Goal: Use online tool/utility: Utilize a website feature to perform a specific function

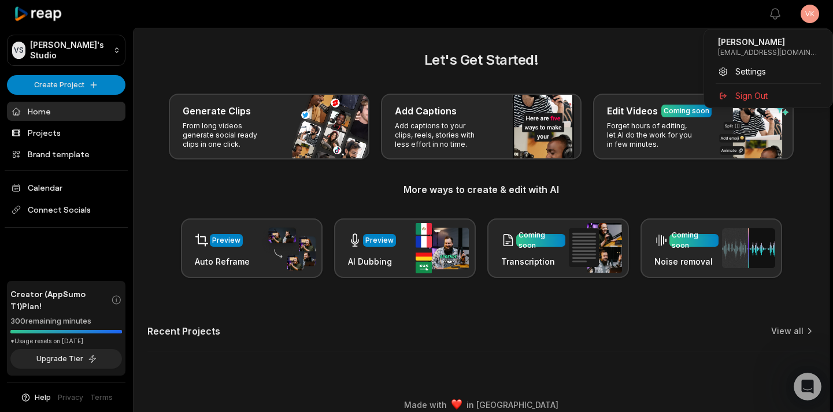
click at [804, 14] on html "VS Varun's Studio Create Project Home Projects Brand template Calendar Connect …" at bounding box center [416, 206] width 833 height 412
click at [811, 14] on html "VS Varun's Studio Create Project Home Projects Brand template Calendar Connect …" at bounding box center [416, 206] width 833 height 412
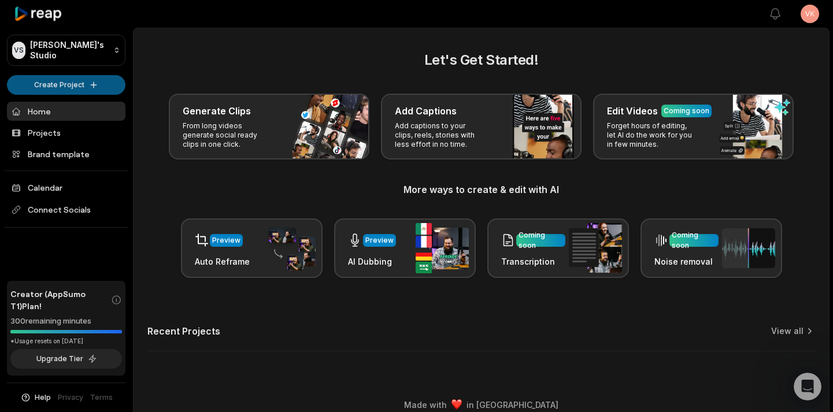
click at [69, 82] on html "VS Varun's Studio Create Project Home Projects Brand template Calendar Connect …" at bounding box center [416, 206] width 833 height 412
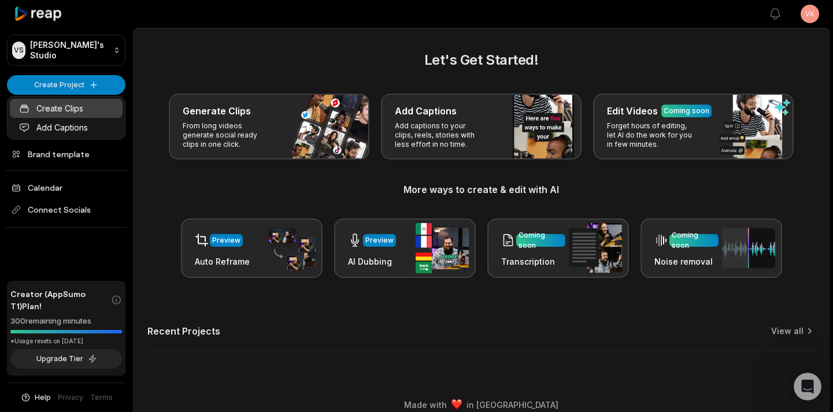
click at [68, 112] on link "Create Clips" at bounding box center [66, 108] width 113 height 19
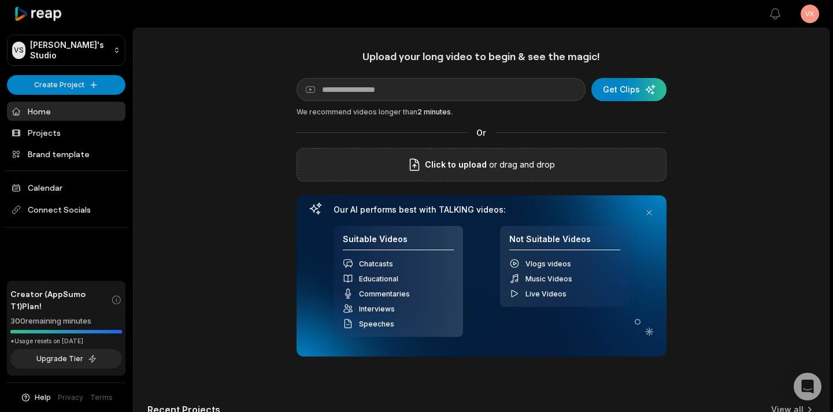
click at [437, 174] on div "Click to upload or drag and drop" at bounding box center [482, 165] width 370 height 34
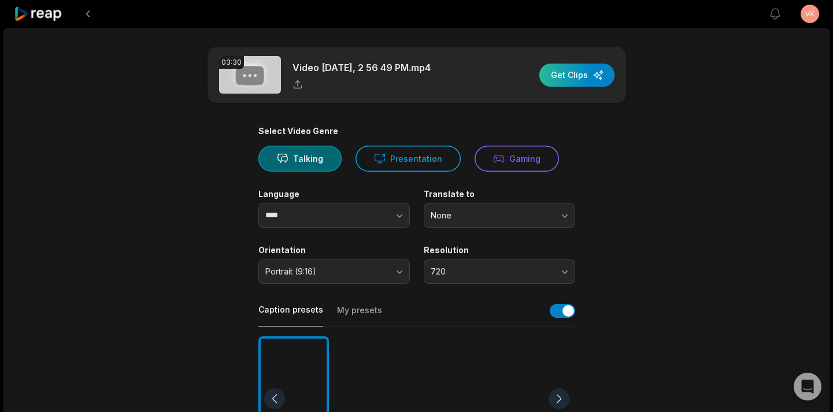
click at [556, 80] on div "button" at bounding box center [577, 75] width 75 height 23
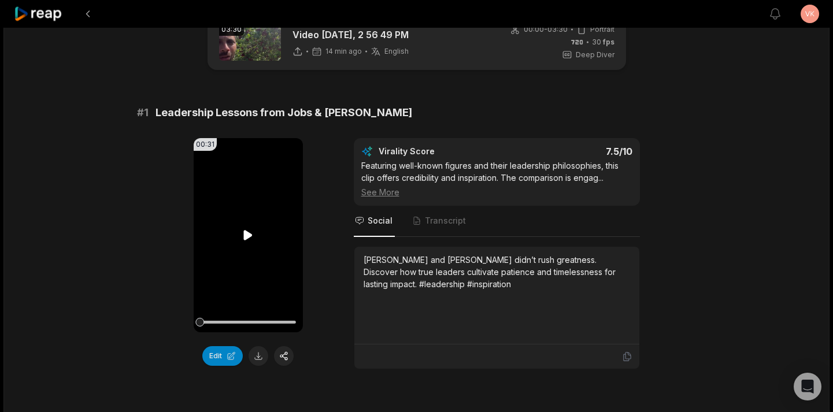
scroll to position [36, 0]
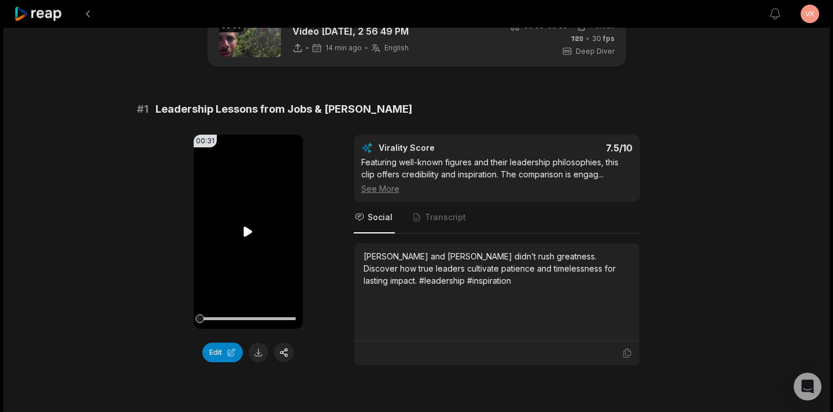
click at [236, 233] on video "Your browser does not support mp4 format." at bounding box center [248, 232] width 109 height 194
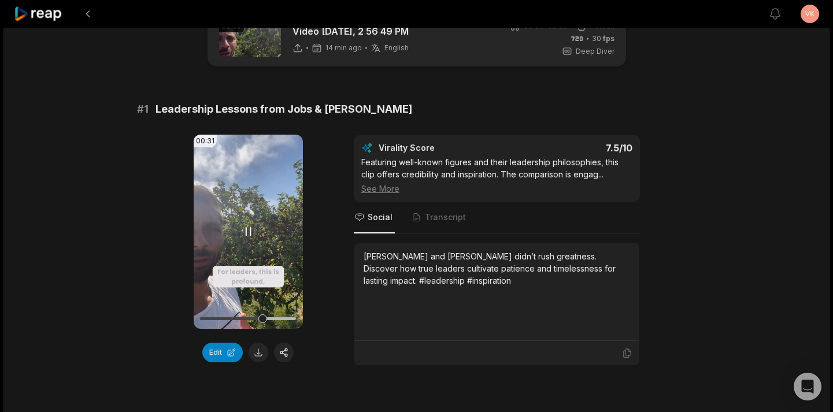
click at [247, 230] on icon at bounding box center [248, 232] width 14 height 14
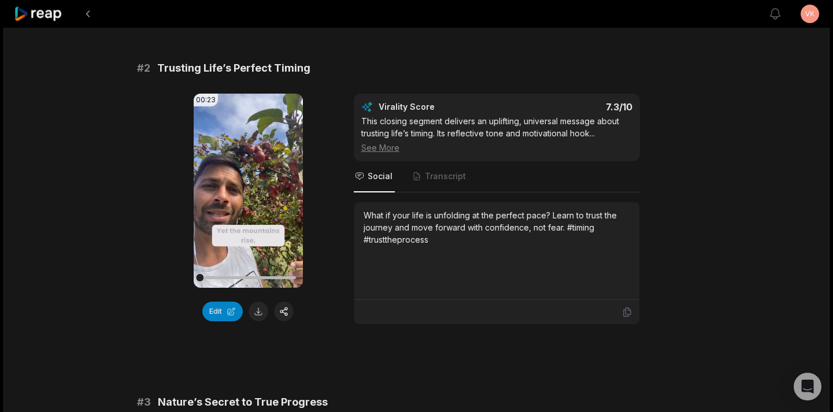
scroll to position [412, 0]
click at [244, 201] on video "Your browser does not support mp4 format." at bounding box center [248, 190] width 109 height 194
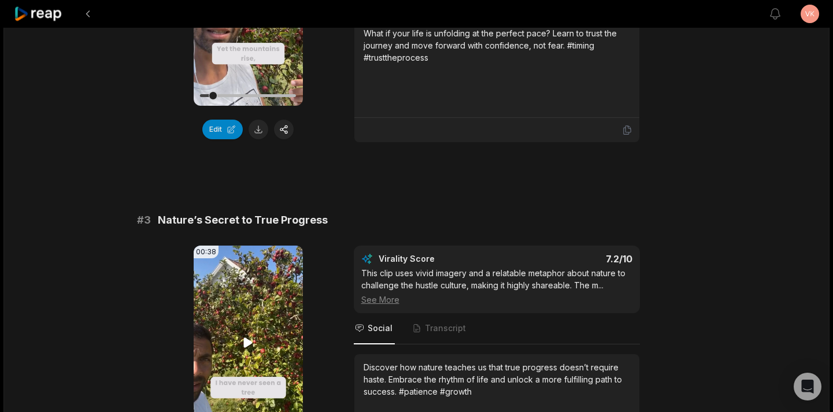
scroll to position [485, 0]
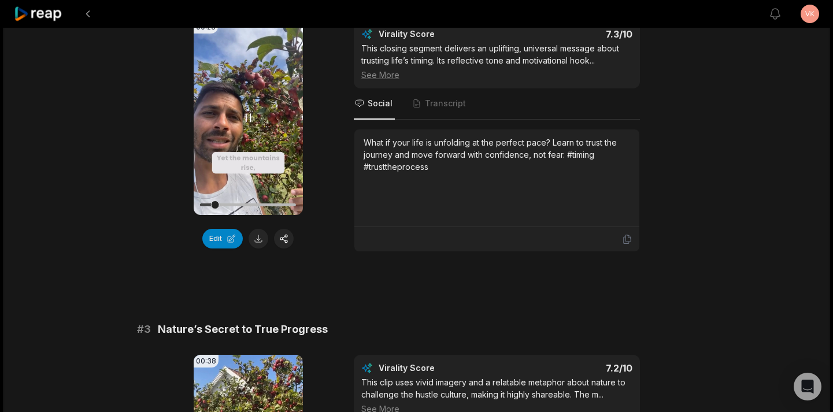
click at [250, 135] on video "Your browser does not support mp4 format." at bounding box center [248, 118] width 109 height 194
